Goal: Find specific page/section: Find specific page/section

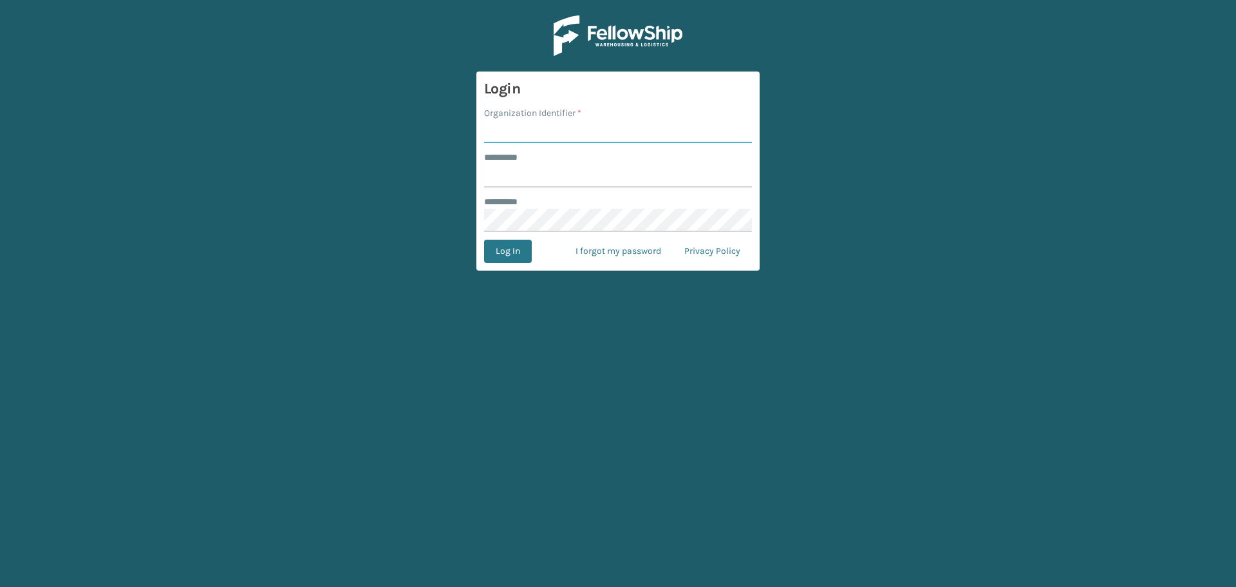
click at [589, 124] on input "Organization Identifier *" at bounding box center [618, 131] width 268 height 23
type input "superadminorganization"
click at [583, 175] on input "******** *" at bounding box center [618, 175] width 268 height 23
type input "*********"
click at [484, 240] on button "Log In" at bounding box center [508, 251] width 48 height 23
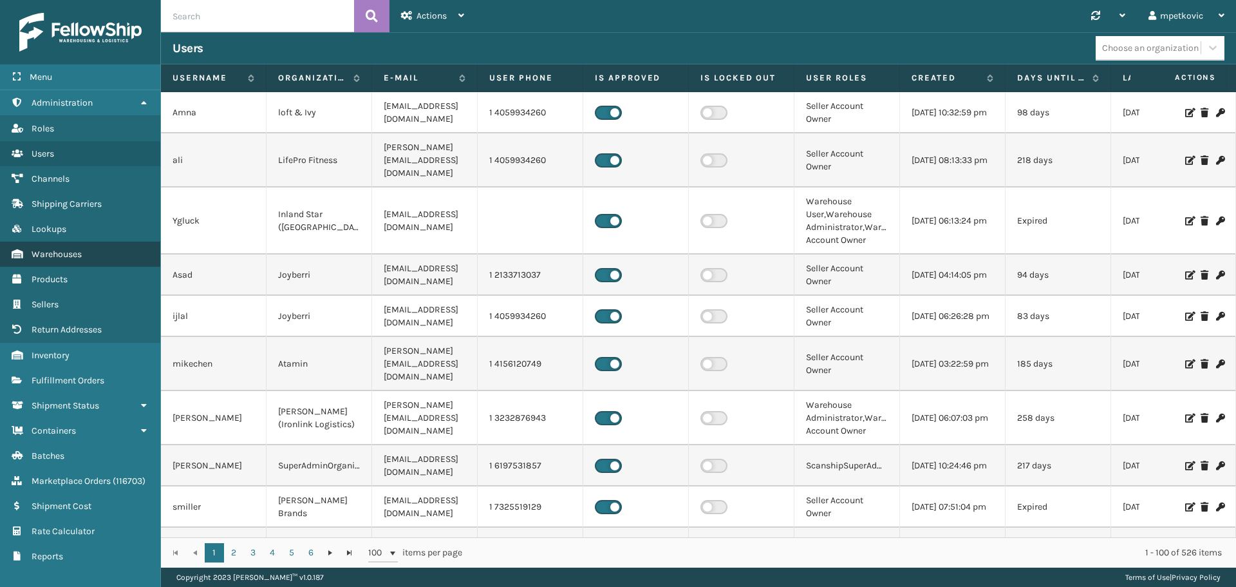
click at [87, 264] on link "Warehouses" at bounding box center [80, 253] width 160 height 25
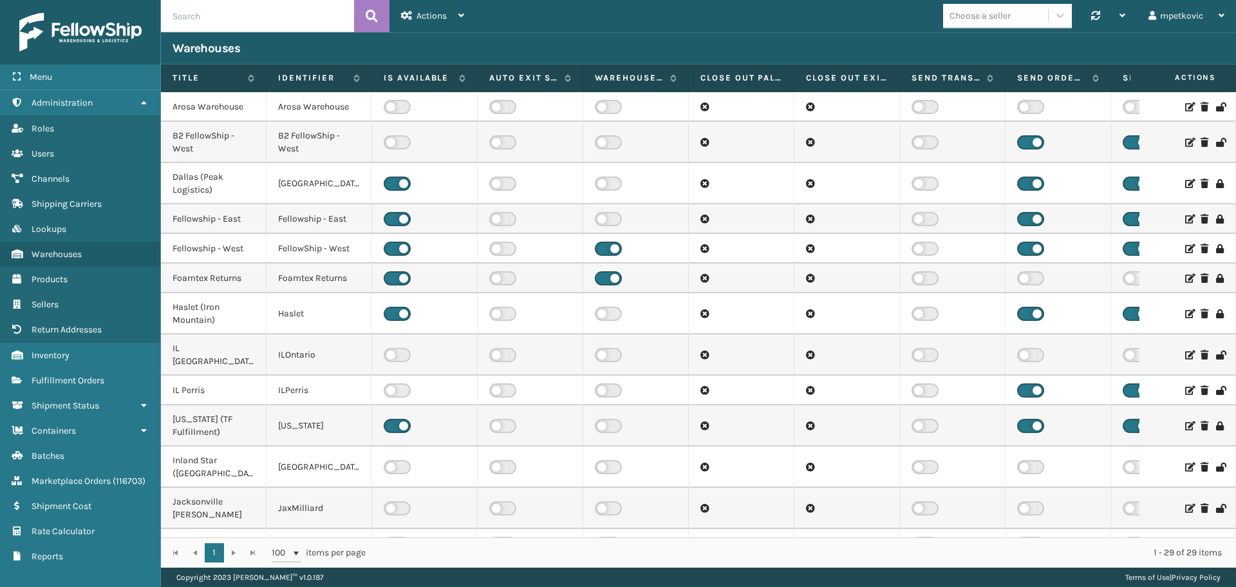
click at [243, 24] on input "text" at bounding box center [257, 16] width 193 height 32
type input "haslet"
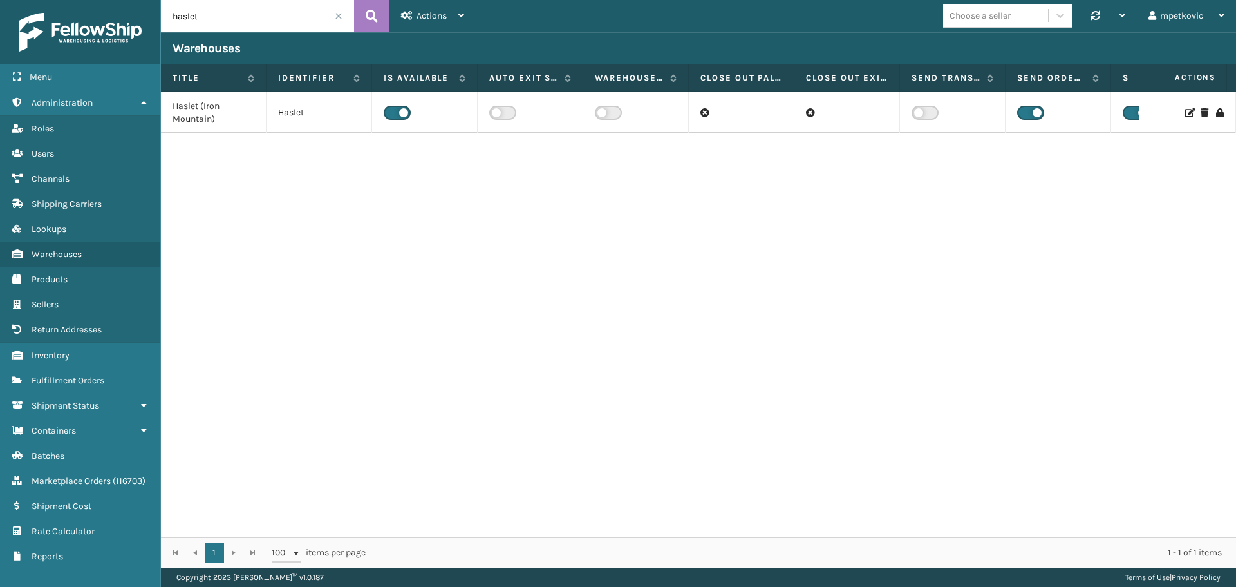
click at [1185, 115] on icon at bounding box center [1189, 112] width 8 height 9
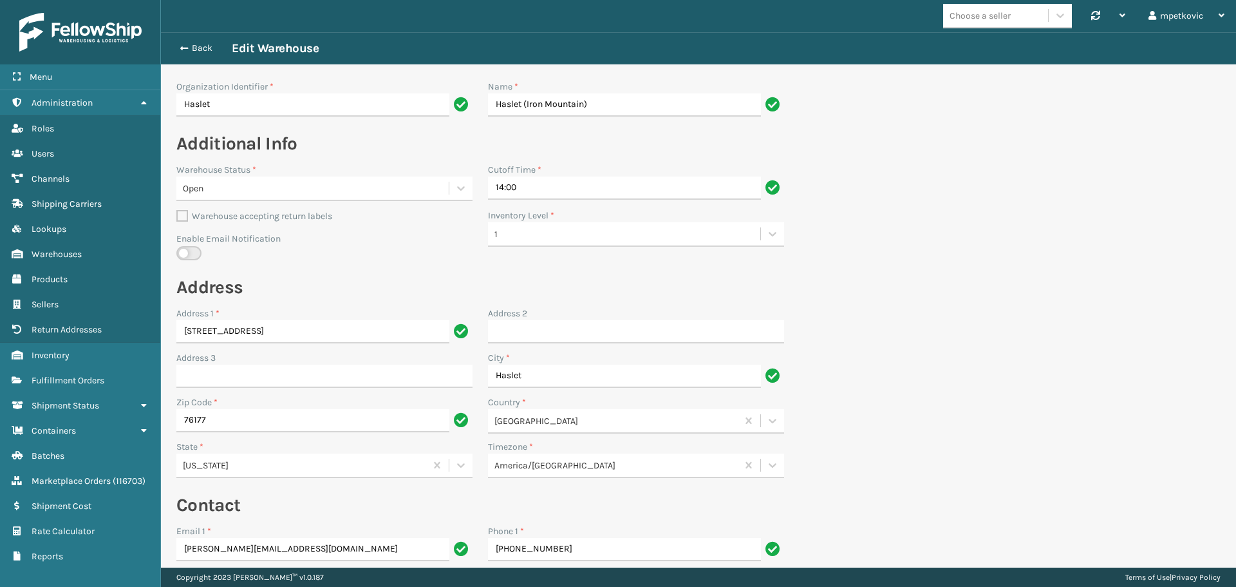
click at [902, 205] on section "Back Edit Warehouse Organization Identifier * Haslet Name * Haslet ([GEOGRAPHIC…" at bounding box center [698, 523] width 1075 height 982
click at [901, 171] on section "Back Edit Warehouse Organization Identifier * Haslet Name * Haslet ([GEOGRAPHIC…" at bounding box center [698, 523] width 1075 height 982
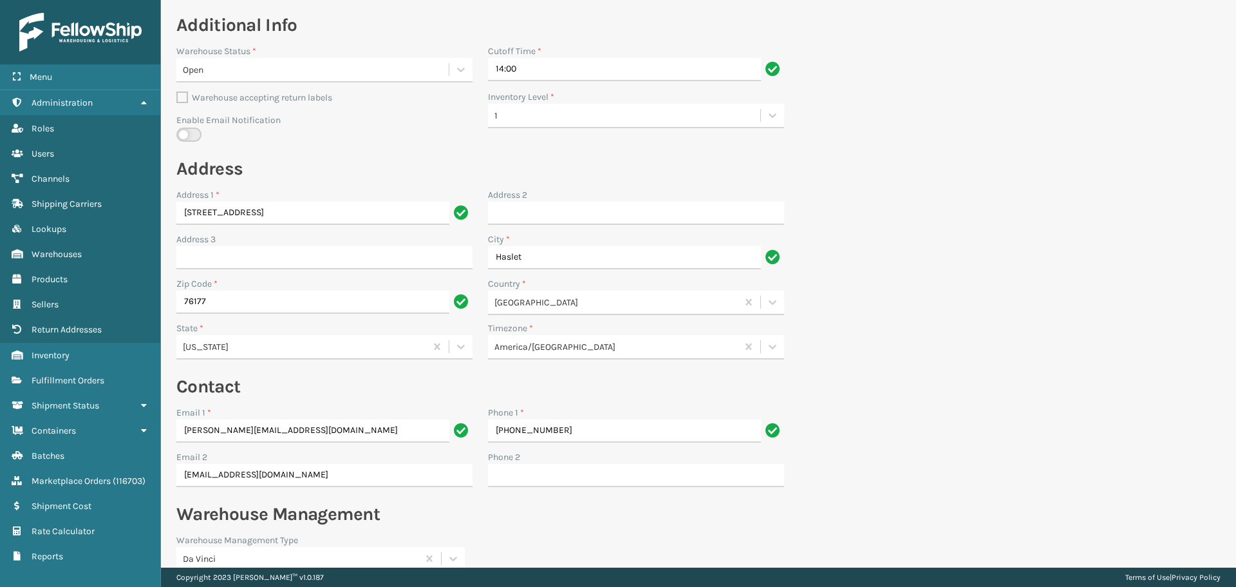
scroll to position [193, 0]
